Goal: Contribute content: Add original content to the website for others to see

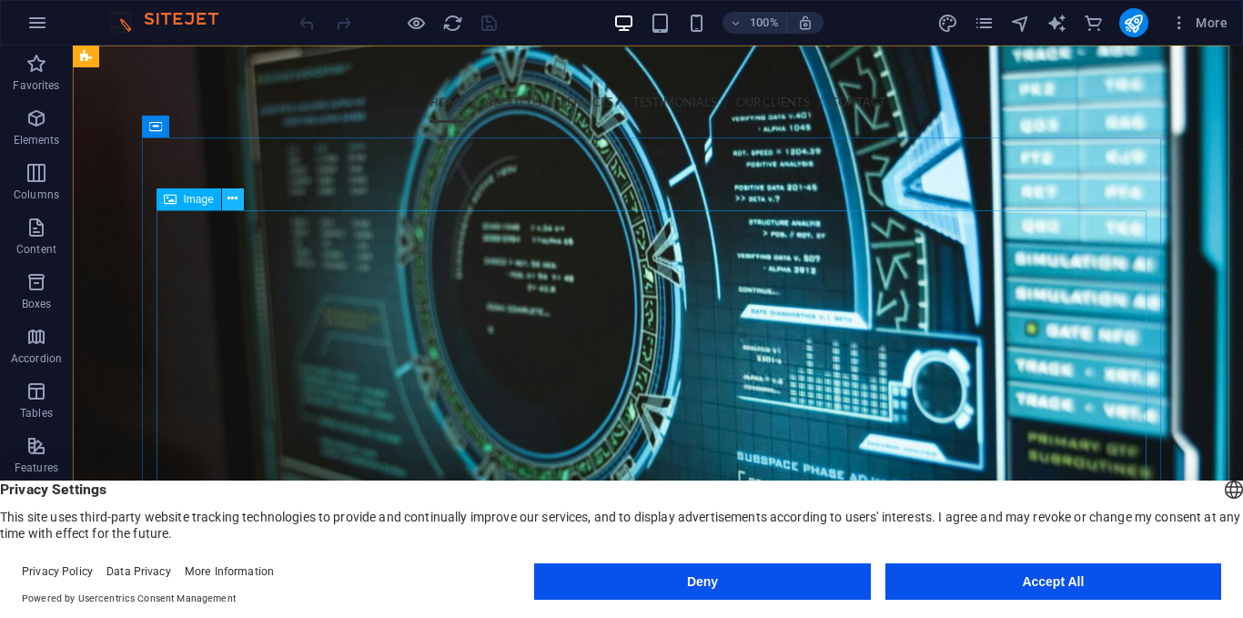
click at [233, 207] on icon at bounding box center [232, 198] width 10 height 19
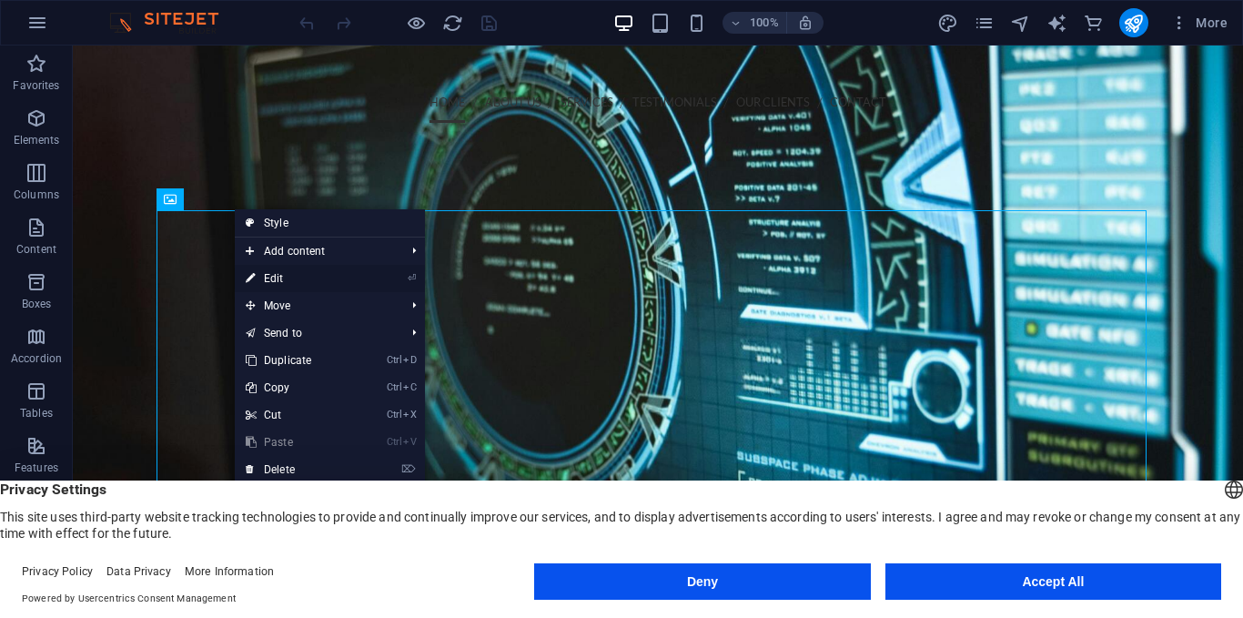
click at [279, 278] on link "⏎ Edit" at bounding box center [296, 278] width 122 height 27
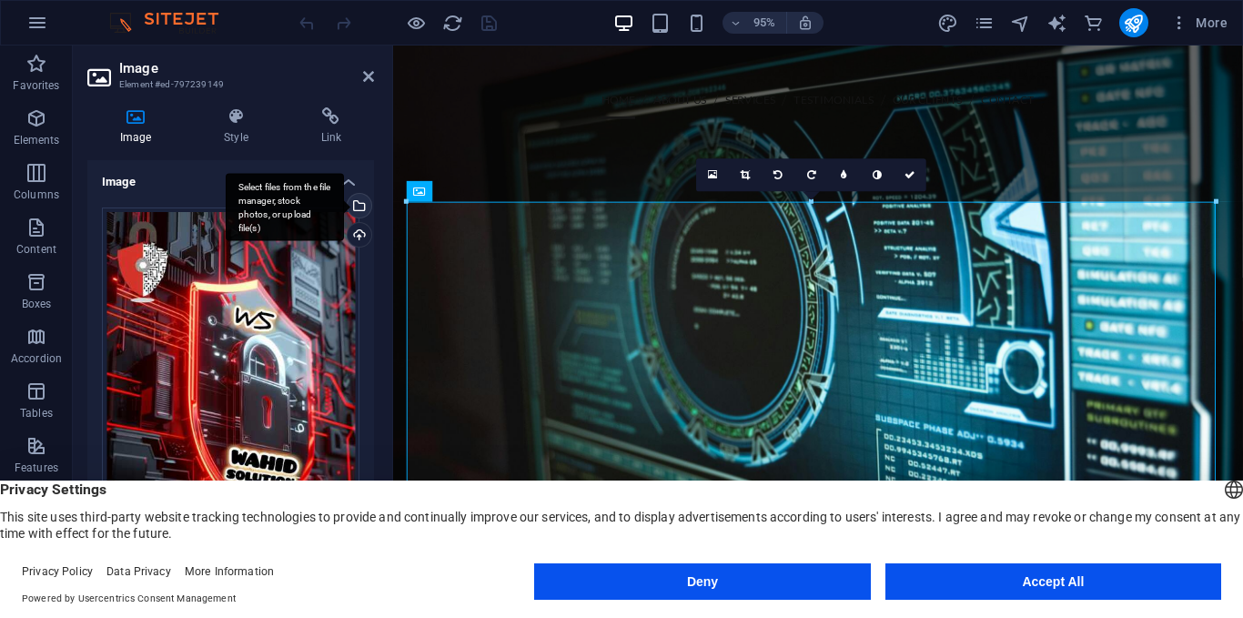
click at [357, 206] on div "Select files from the file manager, stock photos, or upload file(s)" at bounding box center [357, 207] width 27 height 27
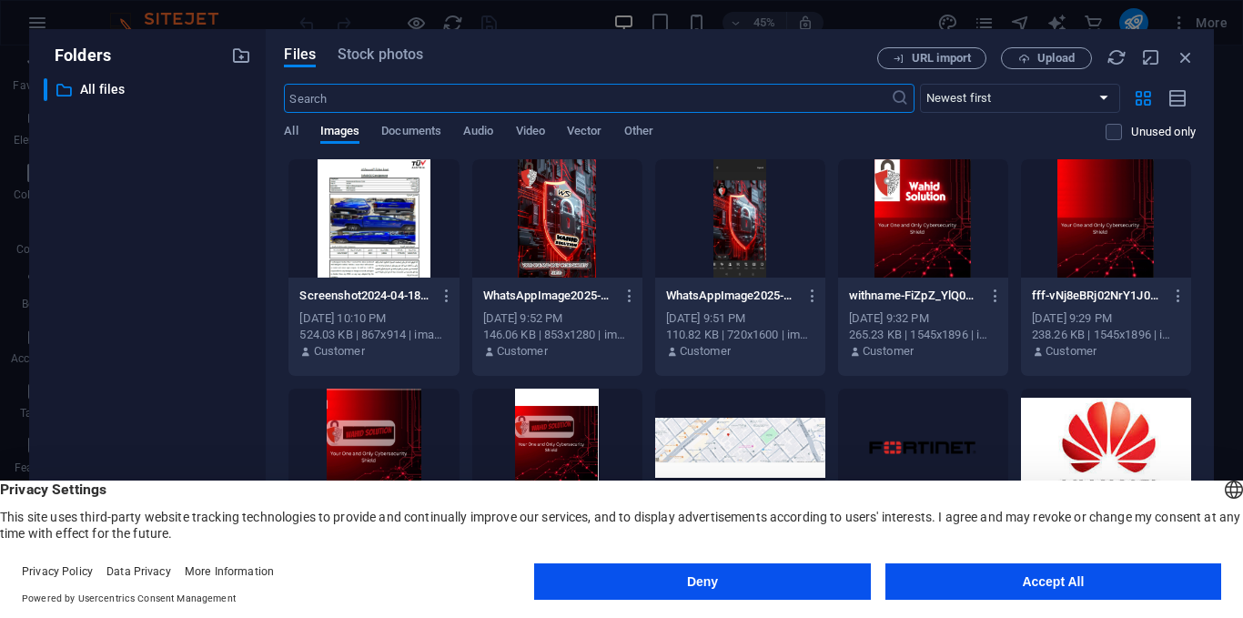
click at [562, 257] on div at bounding box center [557, 218] width 170 height 118
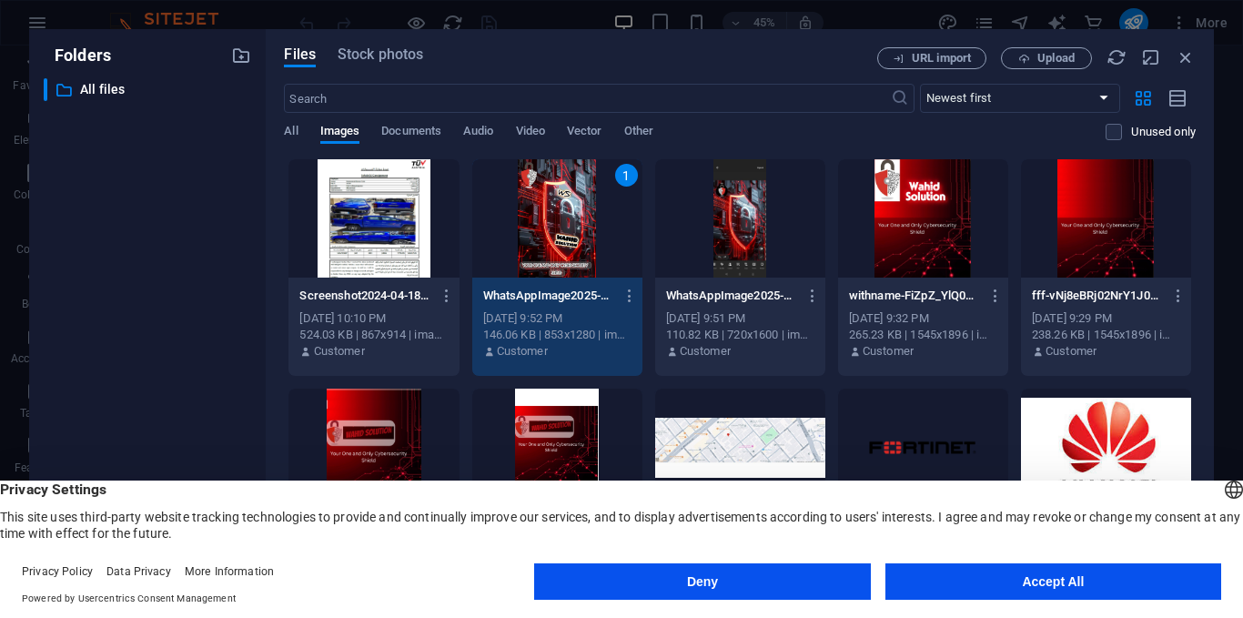
click at [562, 257] on div "1" at bounding box center [557, 218] width 170 height 118
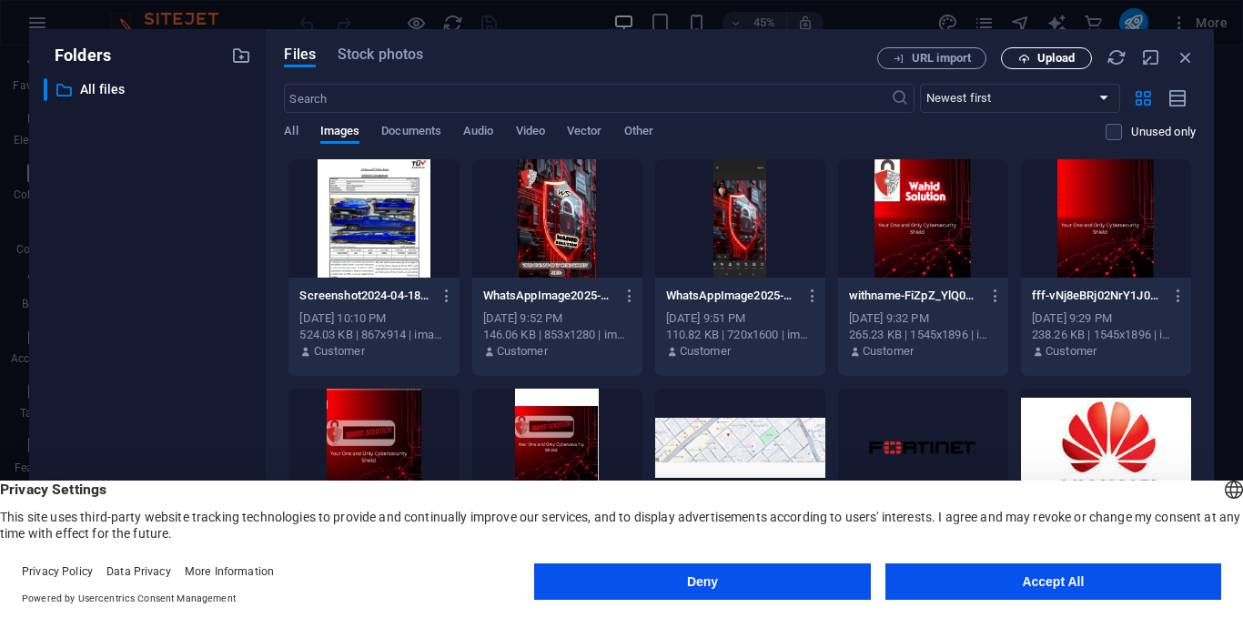
click at [1052, 60] on span "Upload" at bounding box center [1055, 58] width 37 height 11
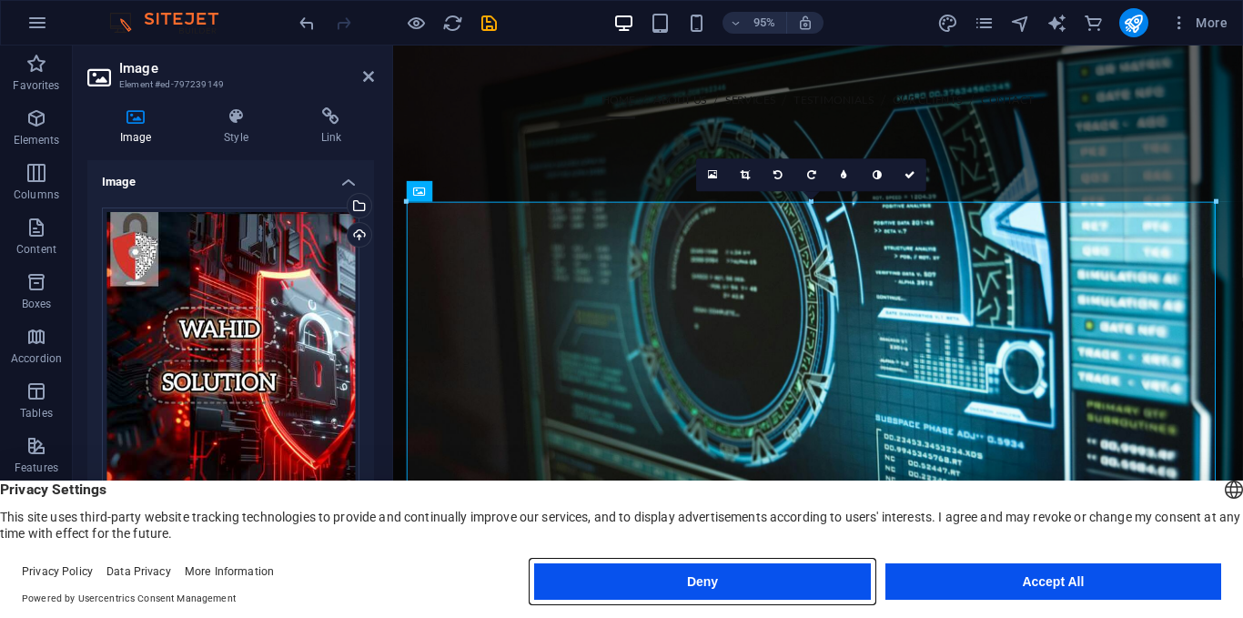
click at [698, 571] on button "Deny" at bounding box center [702, 581] width 336 height 36
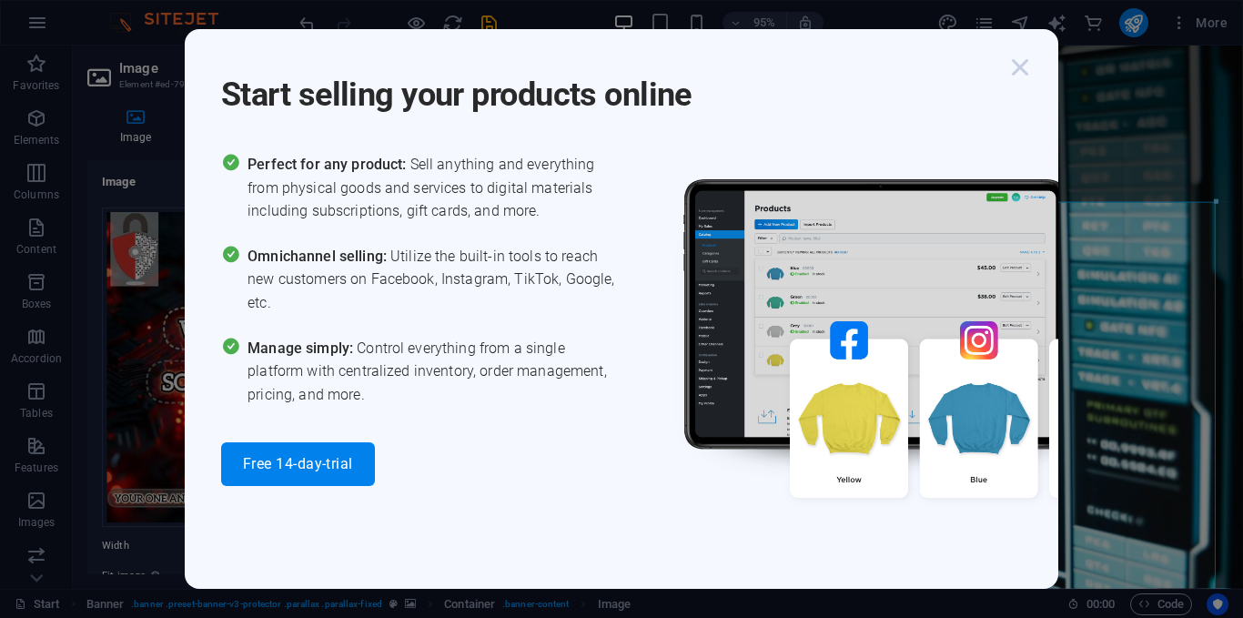
click at [1028, 64] on icon "button" at bounding box center [1019, 67] width 33 height 33
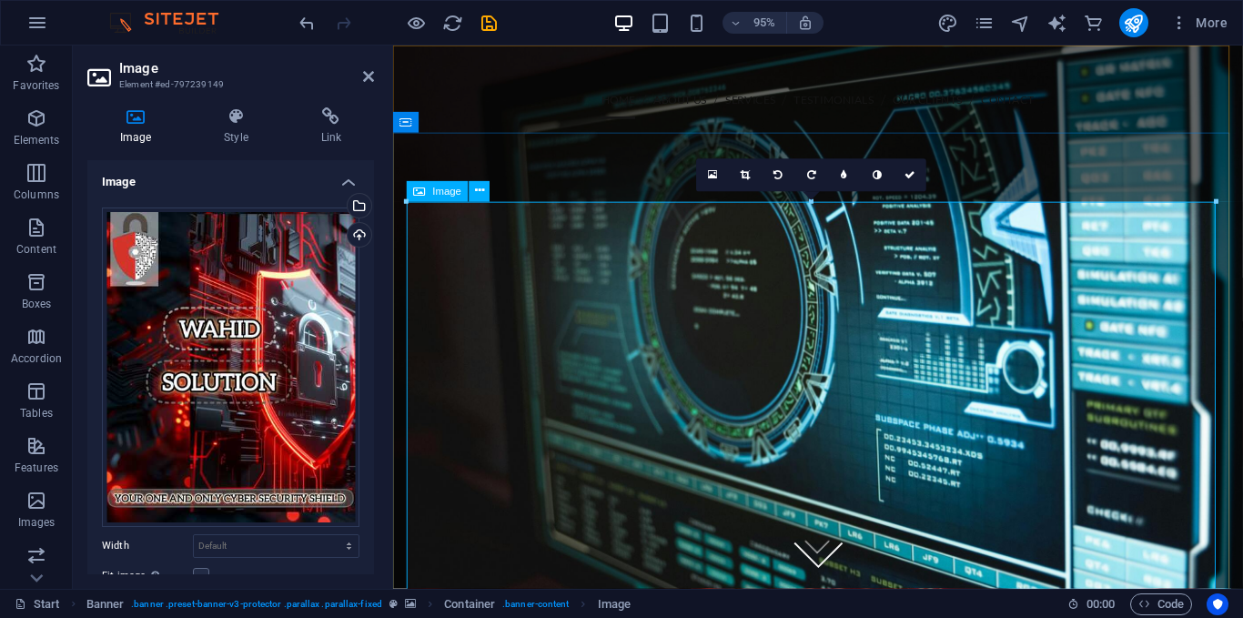
click at [477, 192] on icon at bounding box center [479, 191] width 9 height 18
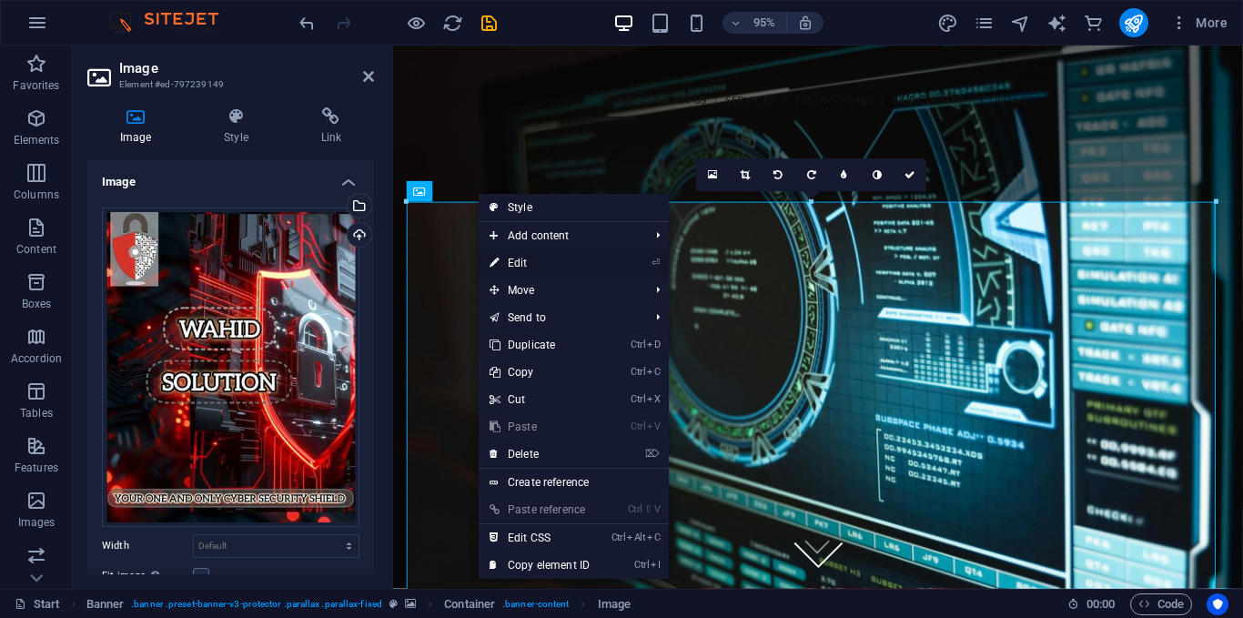
click at [530, 267] on link "⏎ Edit" at bounding box center [539, 262] width 122 height 27
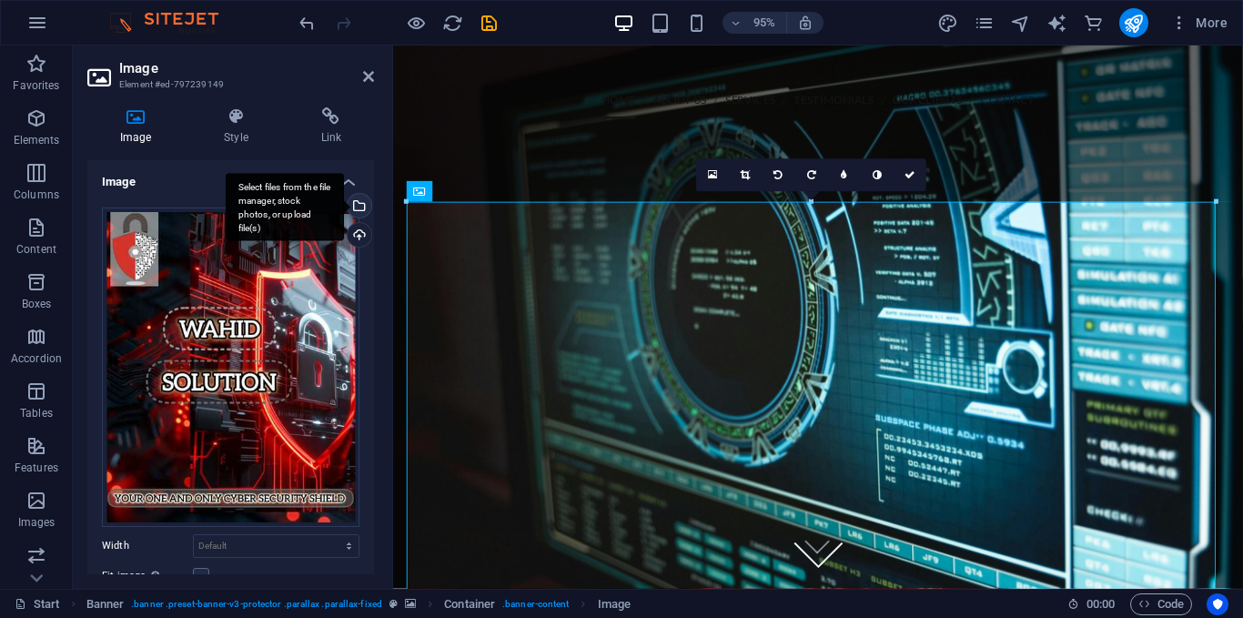
click at [357, 207] on div "Select files from the file manager, stock photos, or upload file(s)" at bounding box center [357, 207] width 27 height 27
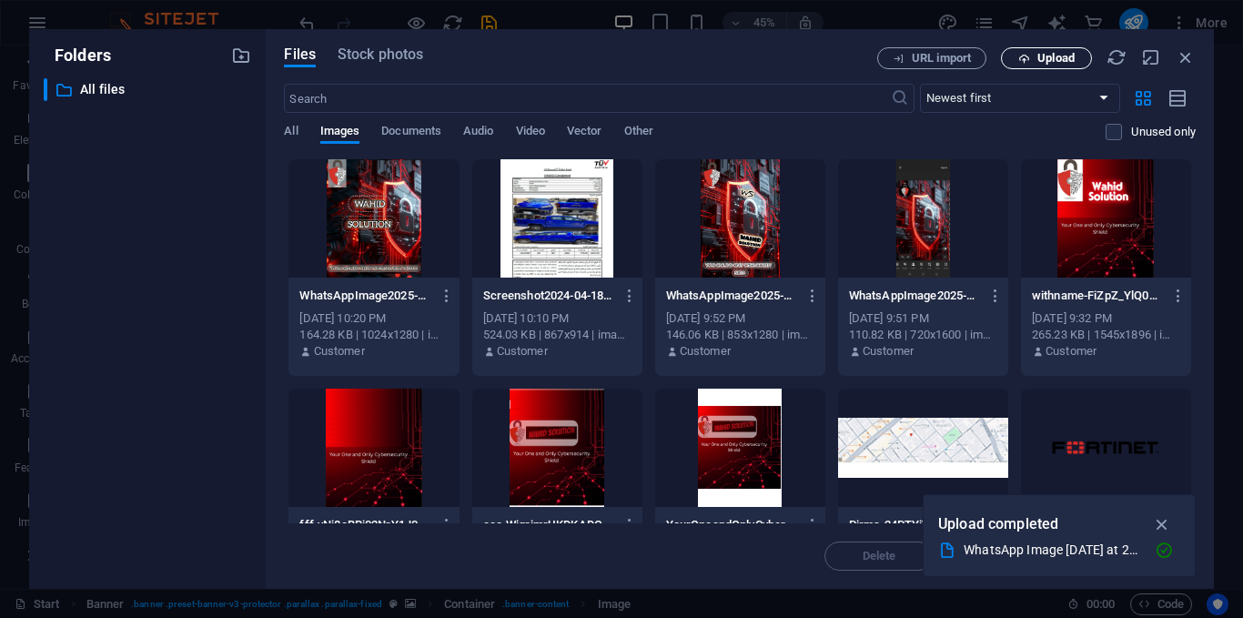
click at [1050, 55] on span "Upload" at bounding box center [1055, 58] width 37 height 11
